Goal: Navigation & Orientation: Find specific page/section

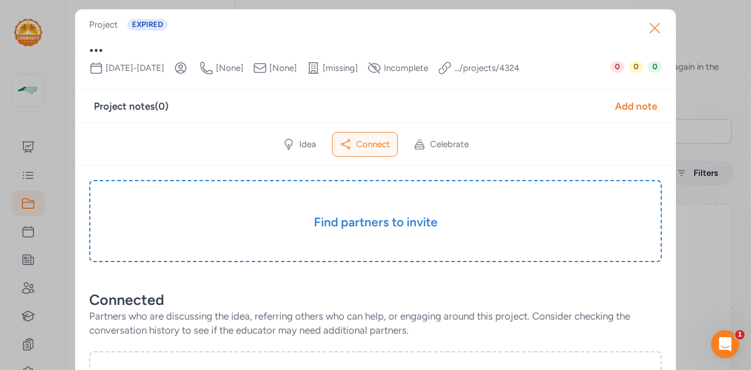
click at [651, 26] on icon "button" at bounding box center [654, 27] width 9 height 9
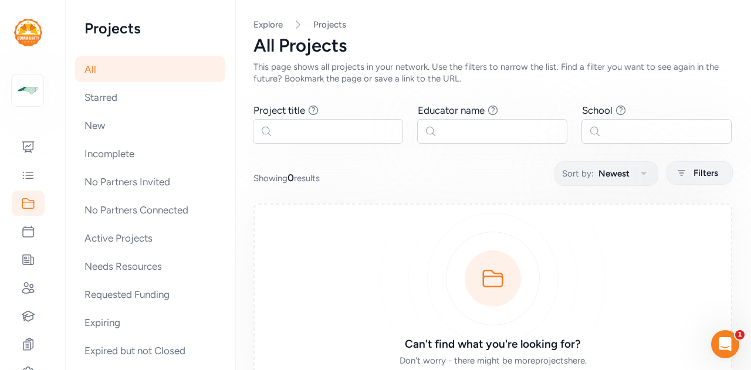
click at [35, 35] on img at bounding box center [28, 33] width 28 height 28
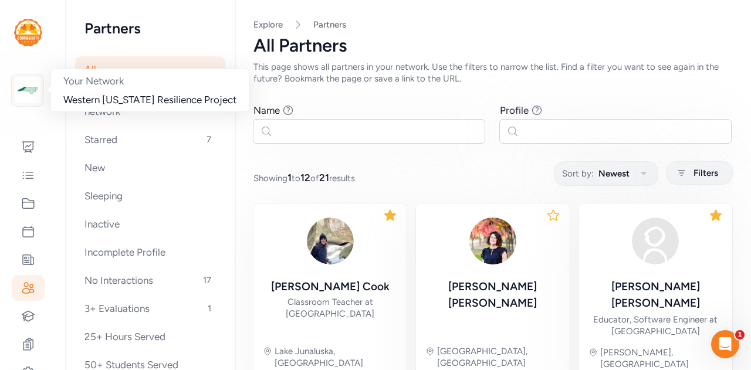
click at [29, 80] on img at bounding box center [28, 90] width 26 height 26
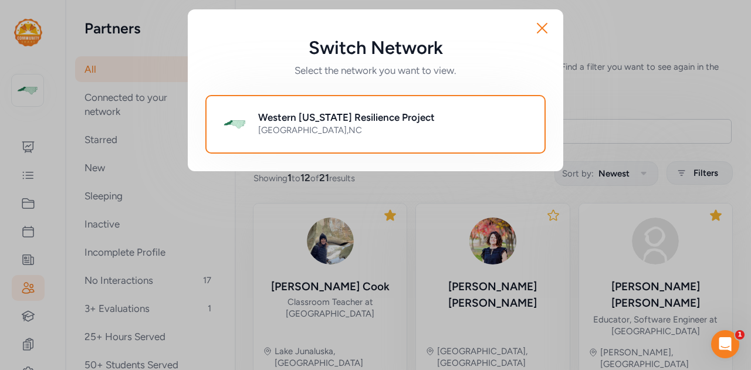
click at [299, 117] on h2 "Western [US_STATE] Resilience Project" at bounding box center [346, 117] width 177 height 14
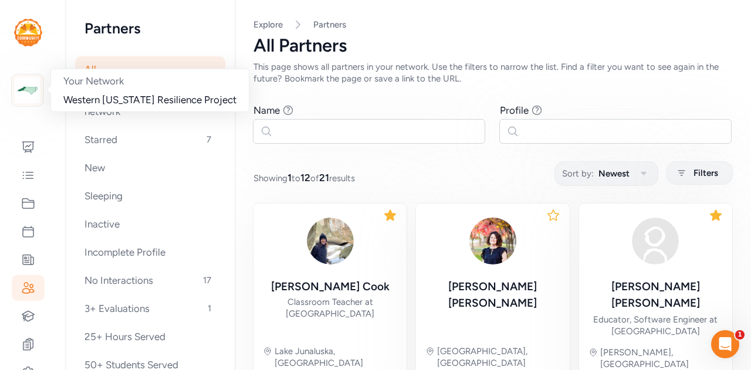
click at [40, 82] on div at bounding box center [27, 90] width 33 height 33
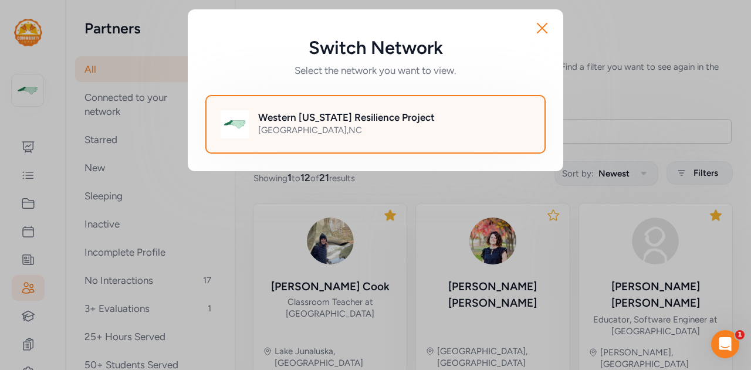
click at [277, 130] on div "Brasstown , NC" at bounding box center [394, 130] width 272 height 12
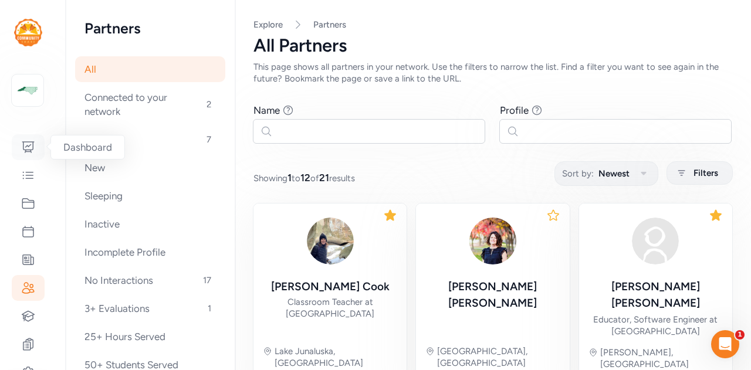
click at [25, 146] on icon at bounding box center [28, 147] width 14 height 14
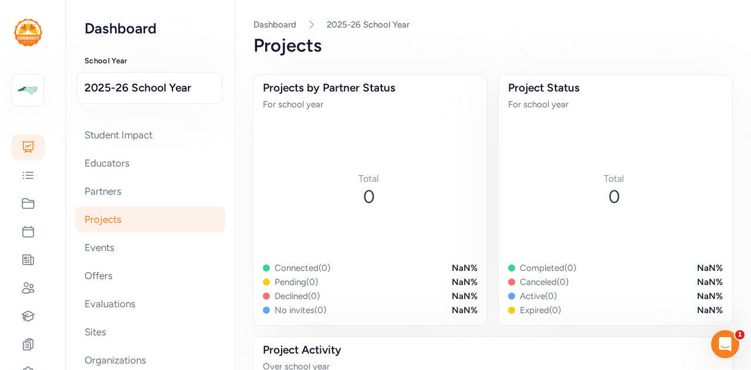
click at [25, 37] on img at bounding box center [28, 33] width 28 height 28
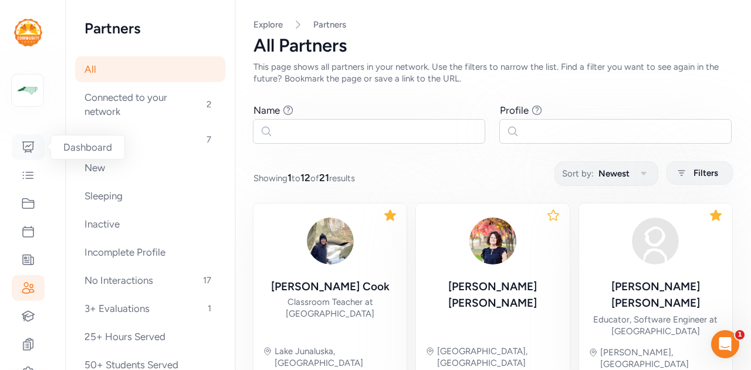
click at [33, 145] on icon at bounding box center [28, 147] width 12 height 11
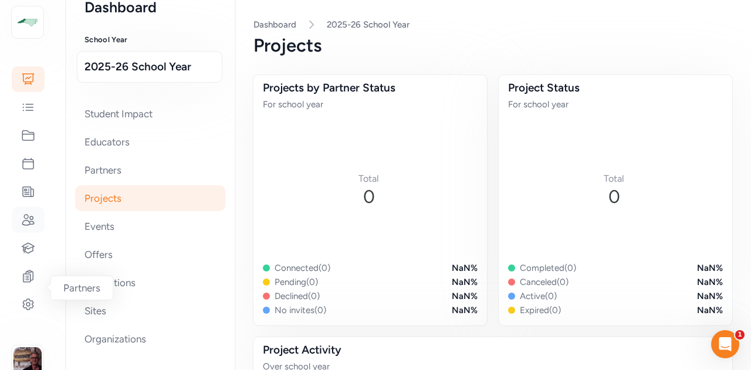
scroll to position [93, 0]
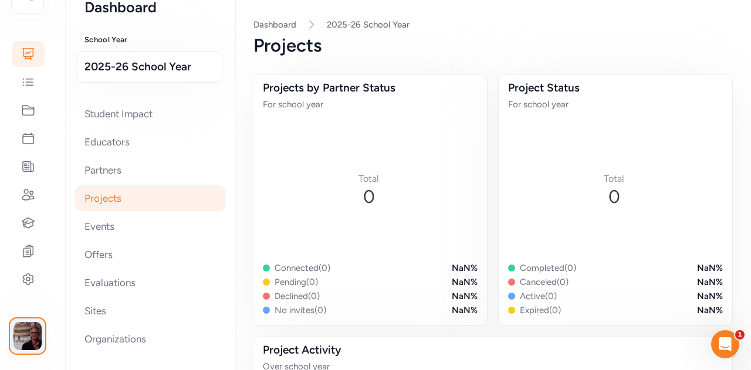
click at [24, 340] on img "button" at bounding box center [27, 336] width 28 height 28
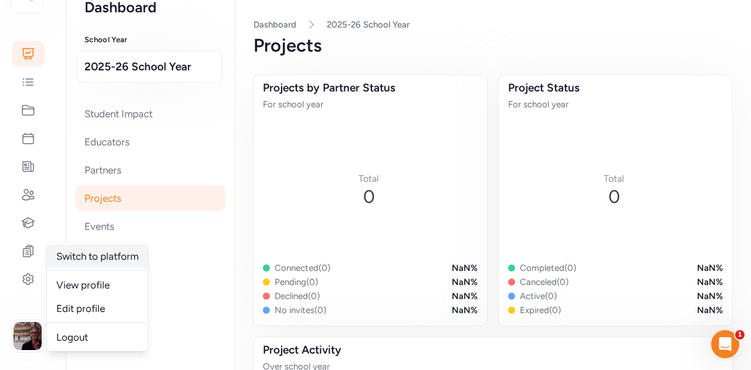
click at [133, 260] on link "Switch to platform" at bounding box center [97, 256] width 101 height 23
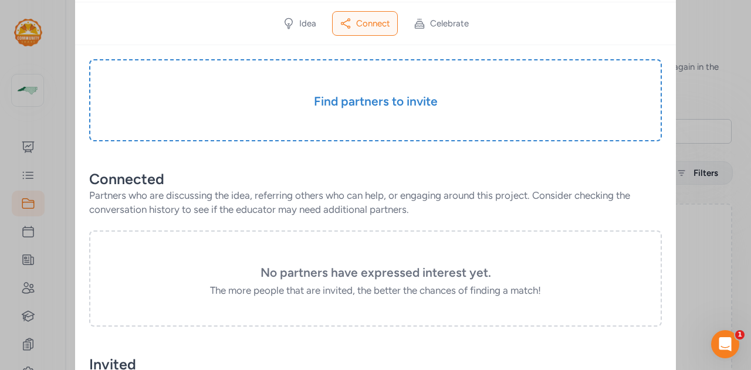
scroll to position [18, 0]
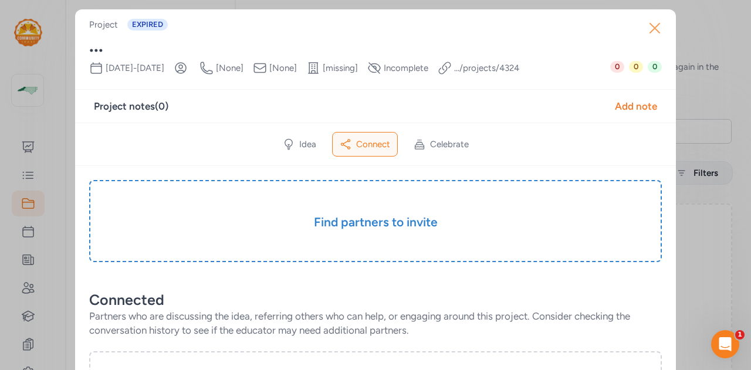
click at [652, 31] on icon "button" at bounding box center [654, 27] width 9 height 9
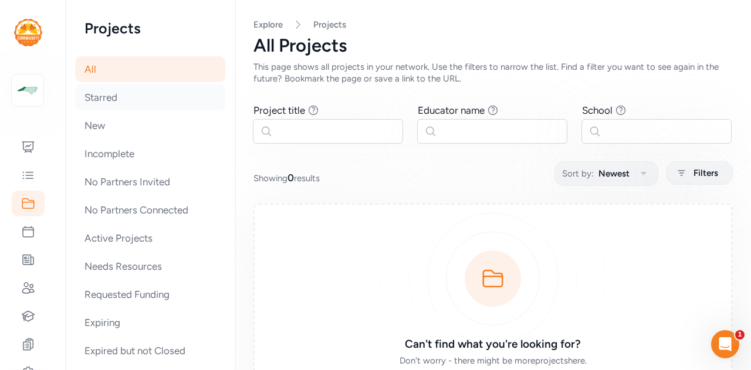
click at [113, 98] on div "Starred" at bounding box center [150, 97] width 150 height 26
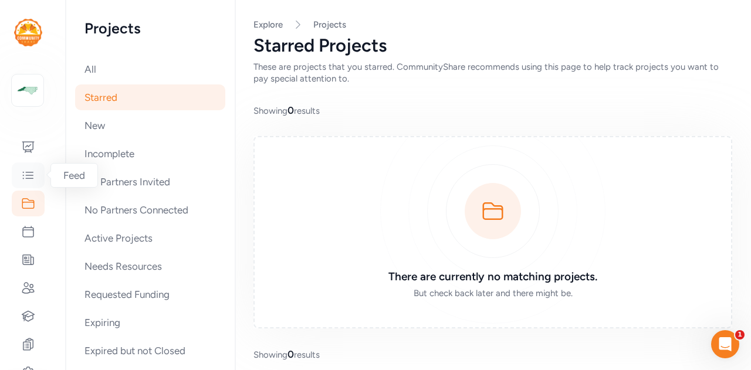
click at [29, 173] on icon at bounding box center [28, 175] width 14 height 14
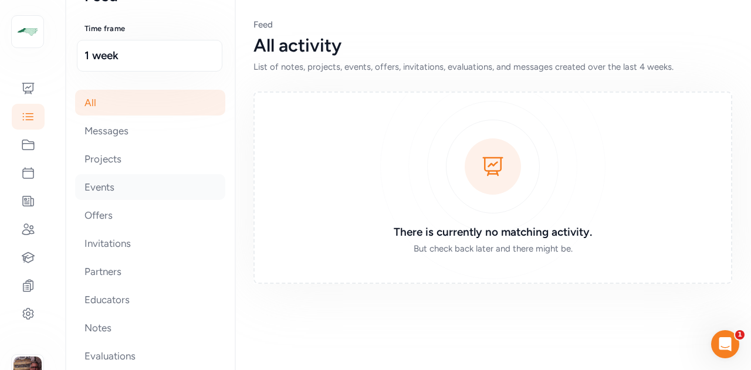
scroll to position [49, 0]
